Goal: Information Seeking & Learning: Learn about a topic

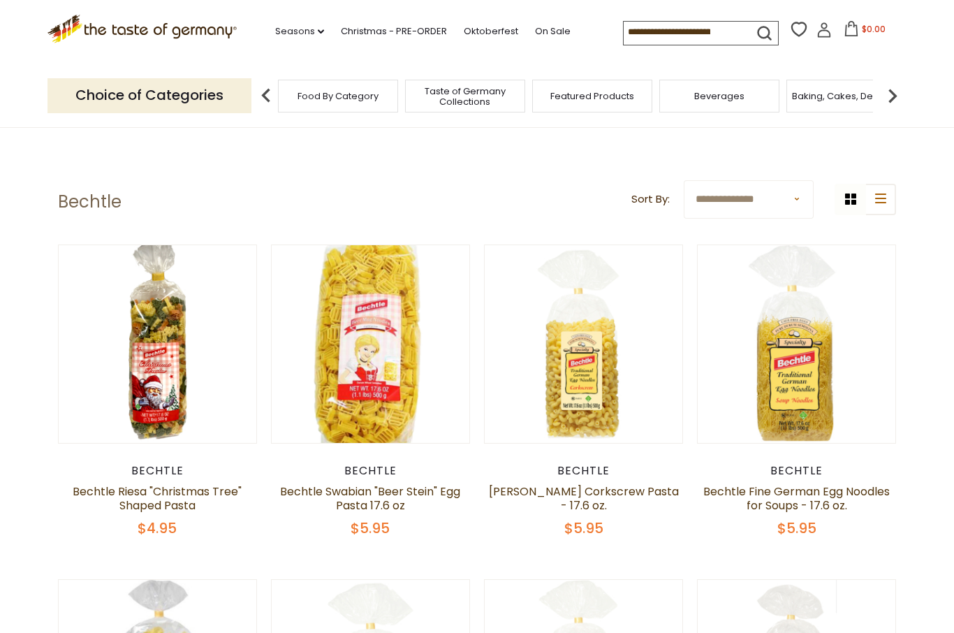
click at [892, 87] on img at bounding box center [893, 96] width 28 height 28
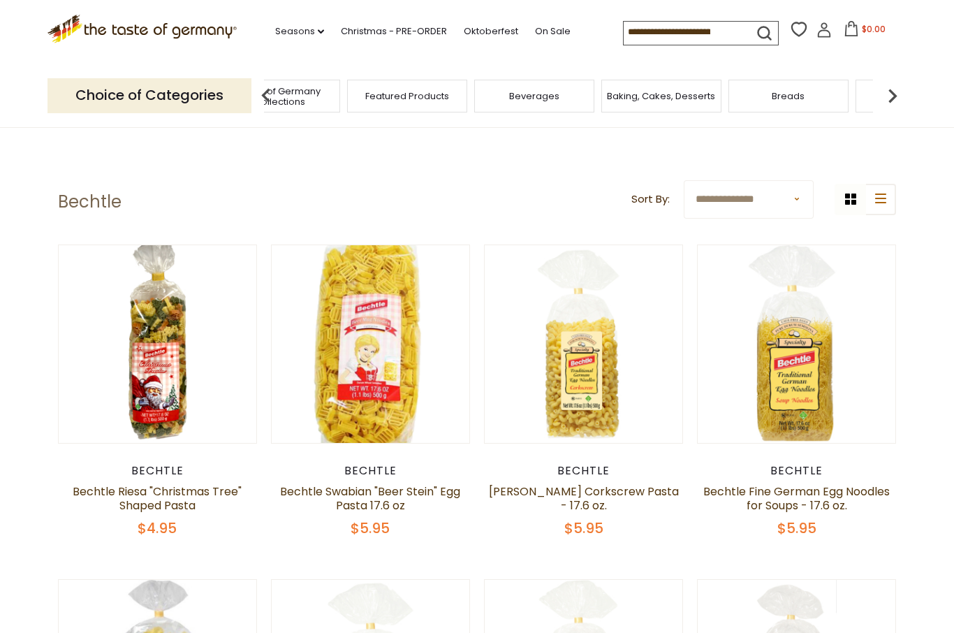
click at [893, 93] on img at bounding box center [893, 96] width 28 height 28
click at [900, 94] on img at bounding box center [893, 96] width 28 height 28
click at [889, 93] on img at bounding box center [893, 96] width 28 height 28
click at [898, 89] on img at bounding box center [893, 96] width 28 height 28
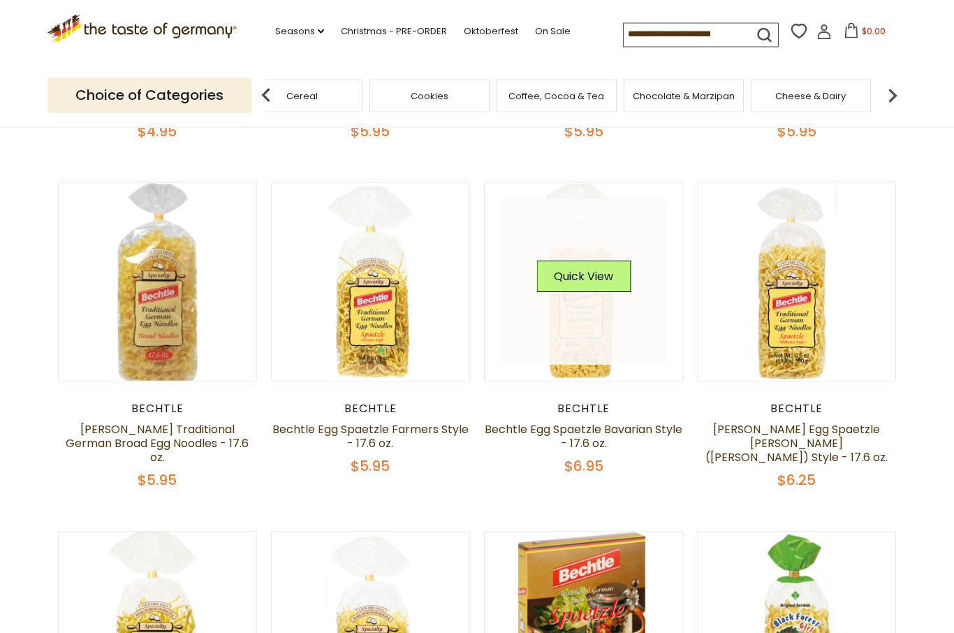
scroll to position [397, 0]
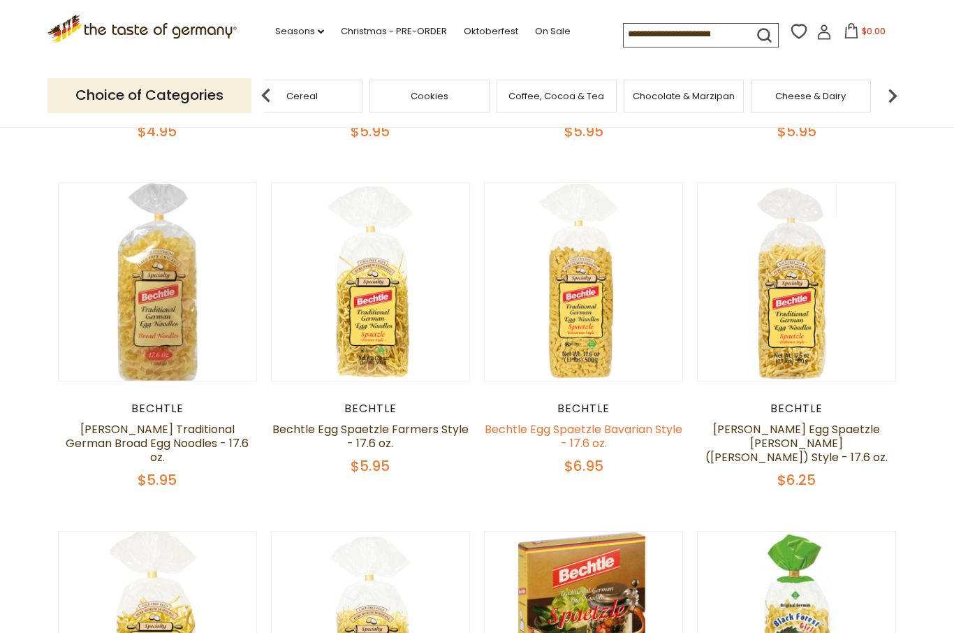
click at [641, 434] on link "Bechtle Egg Spaetzle Bavarian Style - 17.6 oz." at bounding box center [584, 436] width 198 height 30
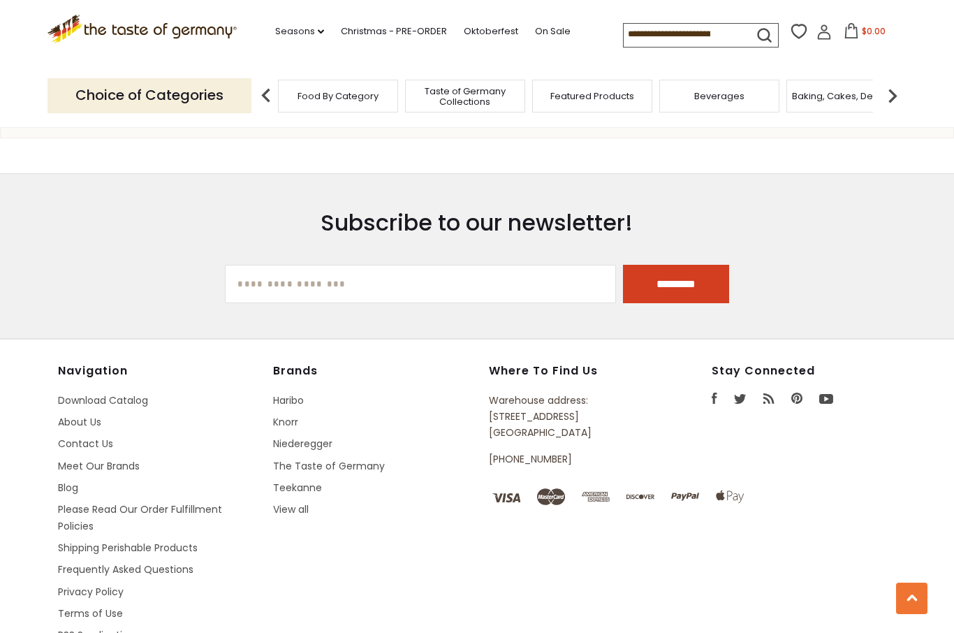
scroll to position [1787, 0]
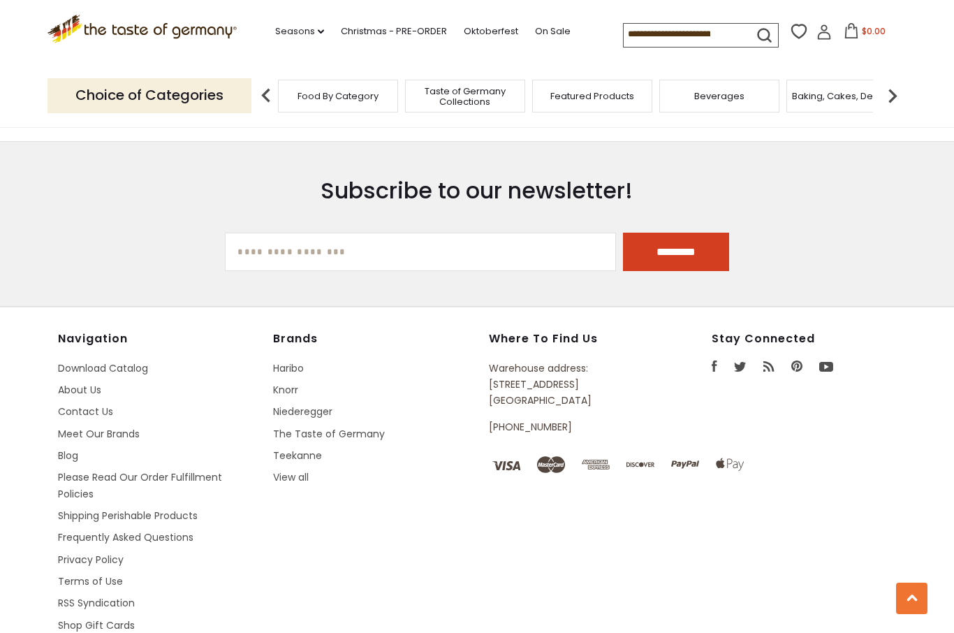
click at [674, 37] on input at bounding box center [683, 34] width 118 height 20
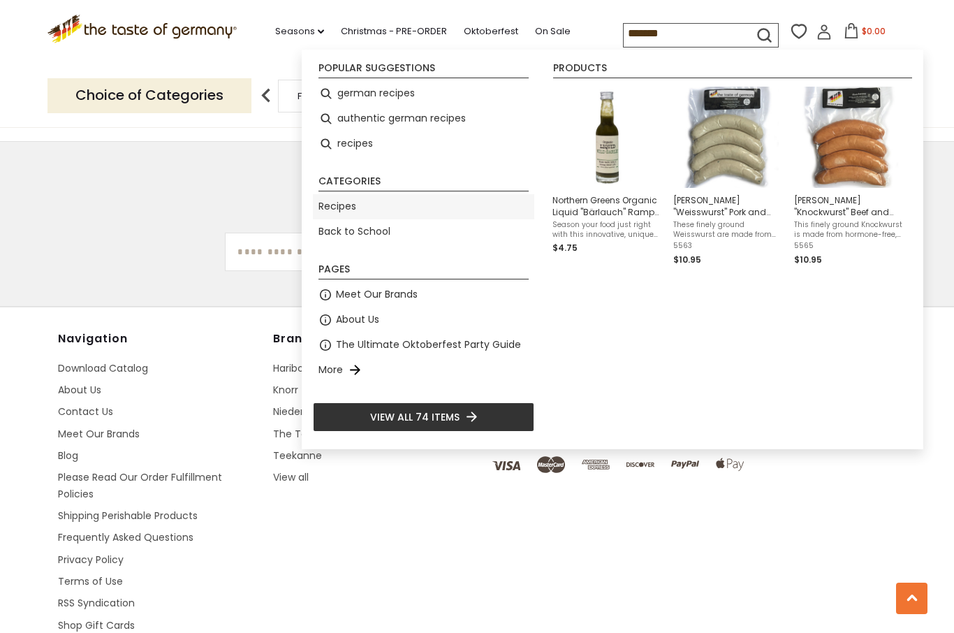
type input "*******"
click at [334, 209] on link "Recipes" at bounding box center [338, 206] width 38 height 16
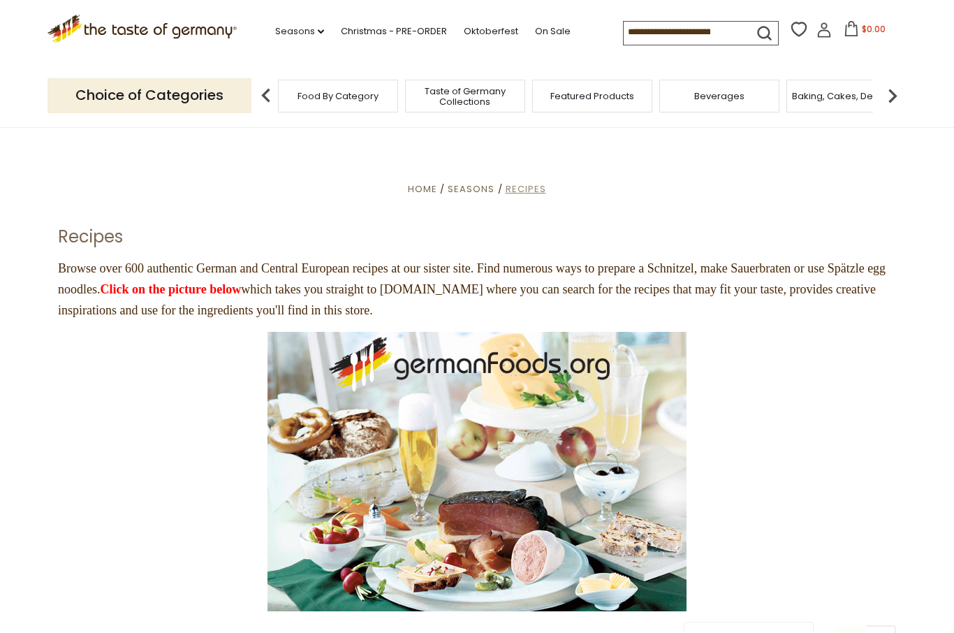
click at [532, 190] on span "Recipes" at bounding box center [526, 188] width 41 height 13
click at [275, 24] on link "Seasons dropdown_arrow" at bounding box center [299, 31] width 49 height 15
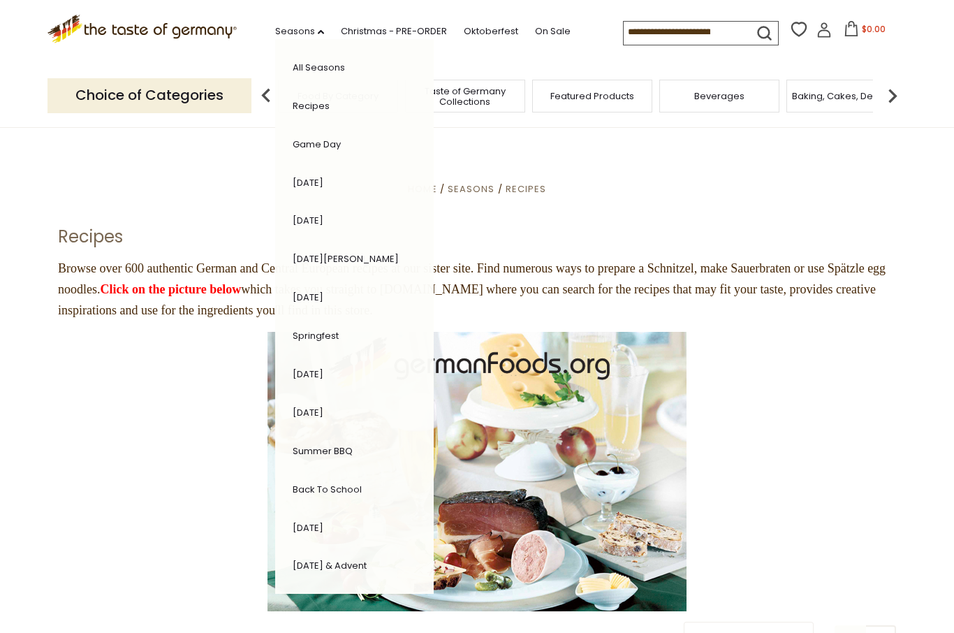
click at [293, 107] on link "Recipes" at bounding box center [311, 105] width 37 height 13
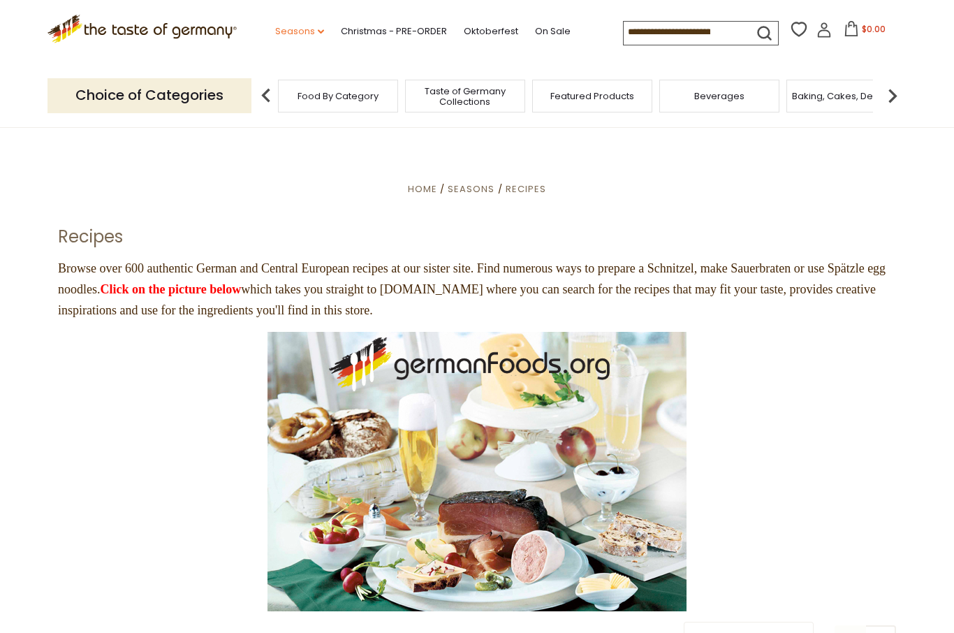
click at [275, 35] on link "Seasons dropdown_arrow" at bounding box center [299, 31] width 49 height 15
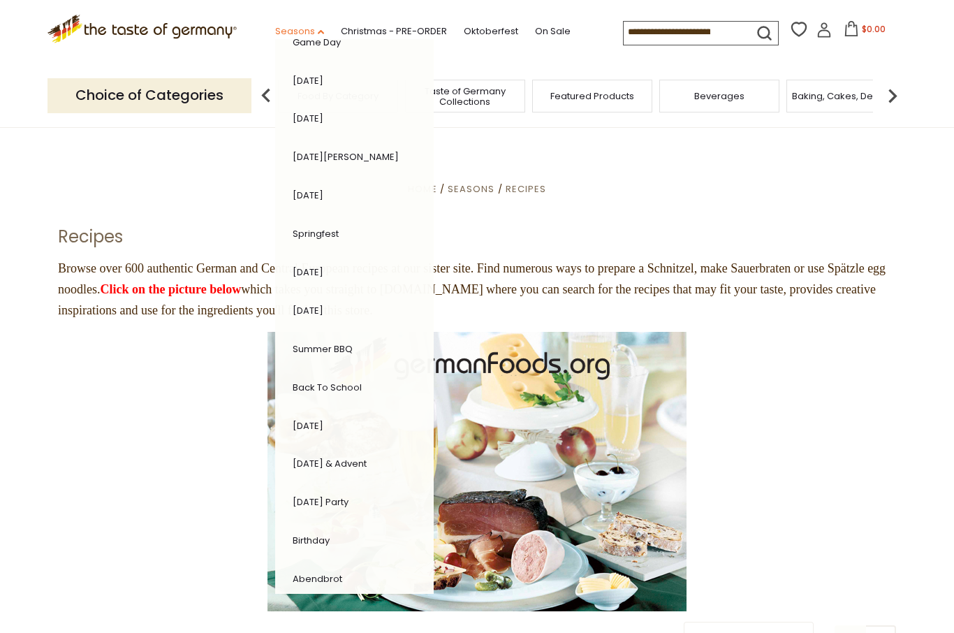
scroll to position [101, 0]
click at [293, 383] on link "Back to School" at bounding box center [327, 388] width 69 height 13
